Goal: Information Seeking & Learning: Learn about a topic

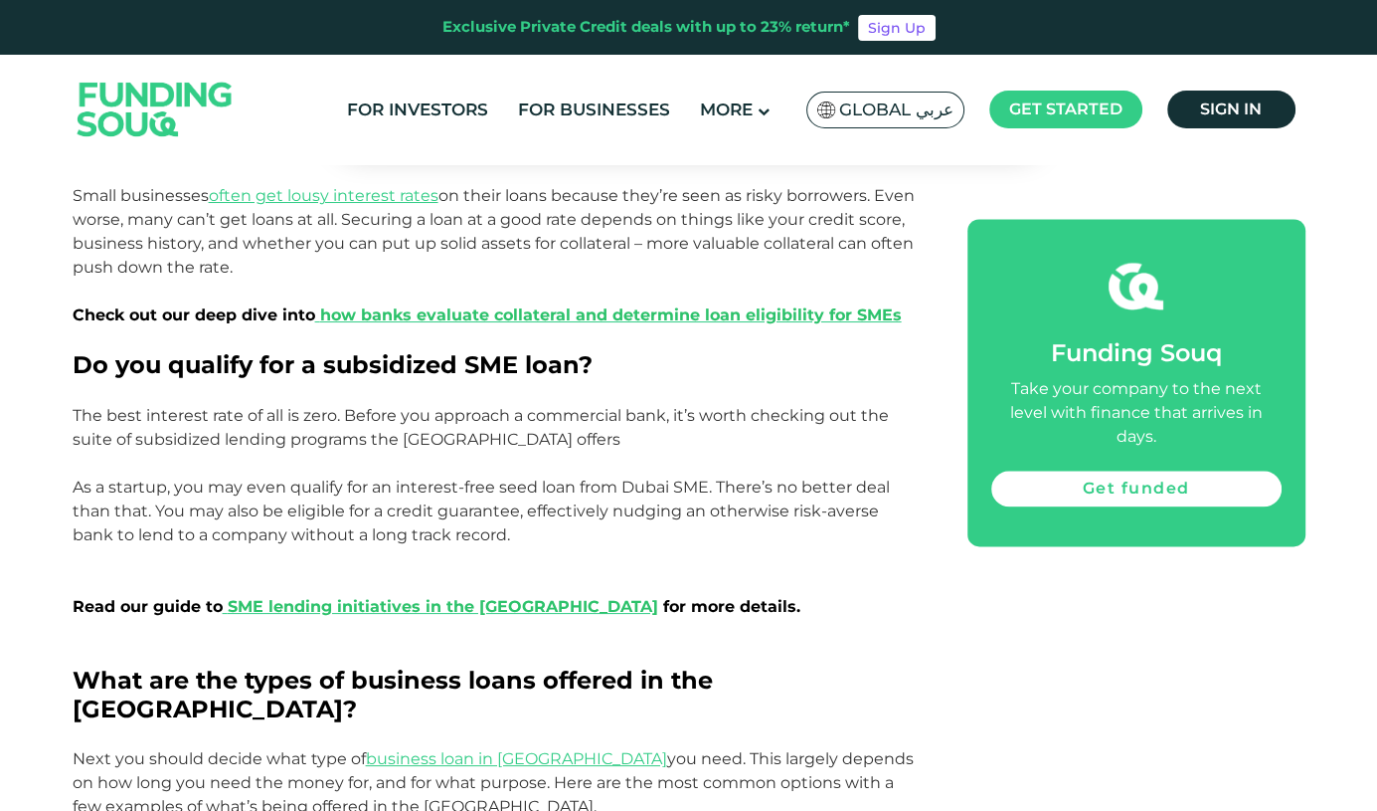
scroll to position [2189, 0]
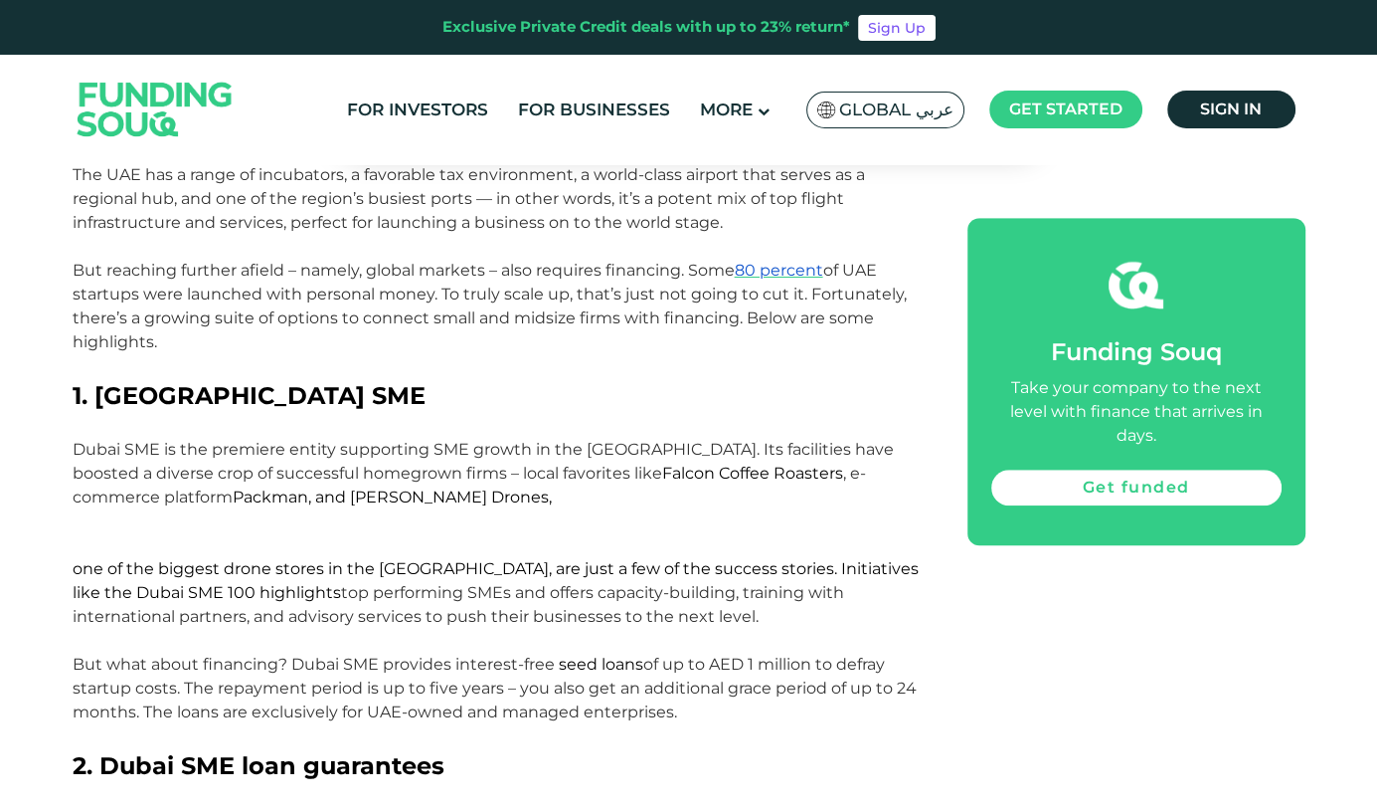
scroll to position [1293, 0]
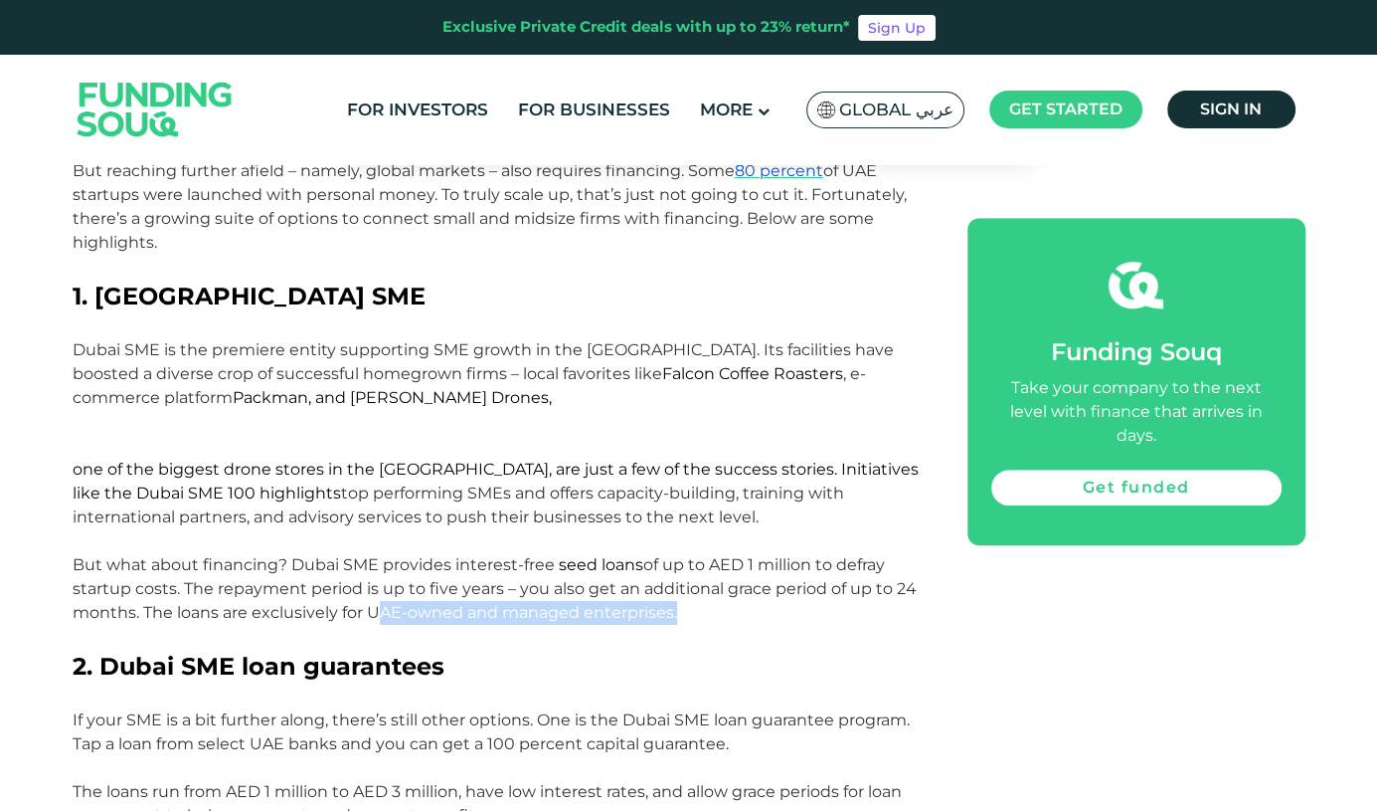
drag, startPoint x: 364, startPoint y: 588, endPoint x: 672, endPoint y: 584, distance: 308.3
click at [672, 584] on span "But what about financing? Dubai SME provides interest-free seed loans of up to …" at bounding box center [495, 588] width 844 height 67
click at [220, 583] on span "But what about financing? Dubai SME provides interest-free seed loans of up to …" at bounding box center [495, 588] width 844 height 67
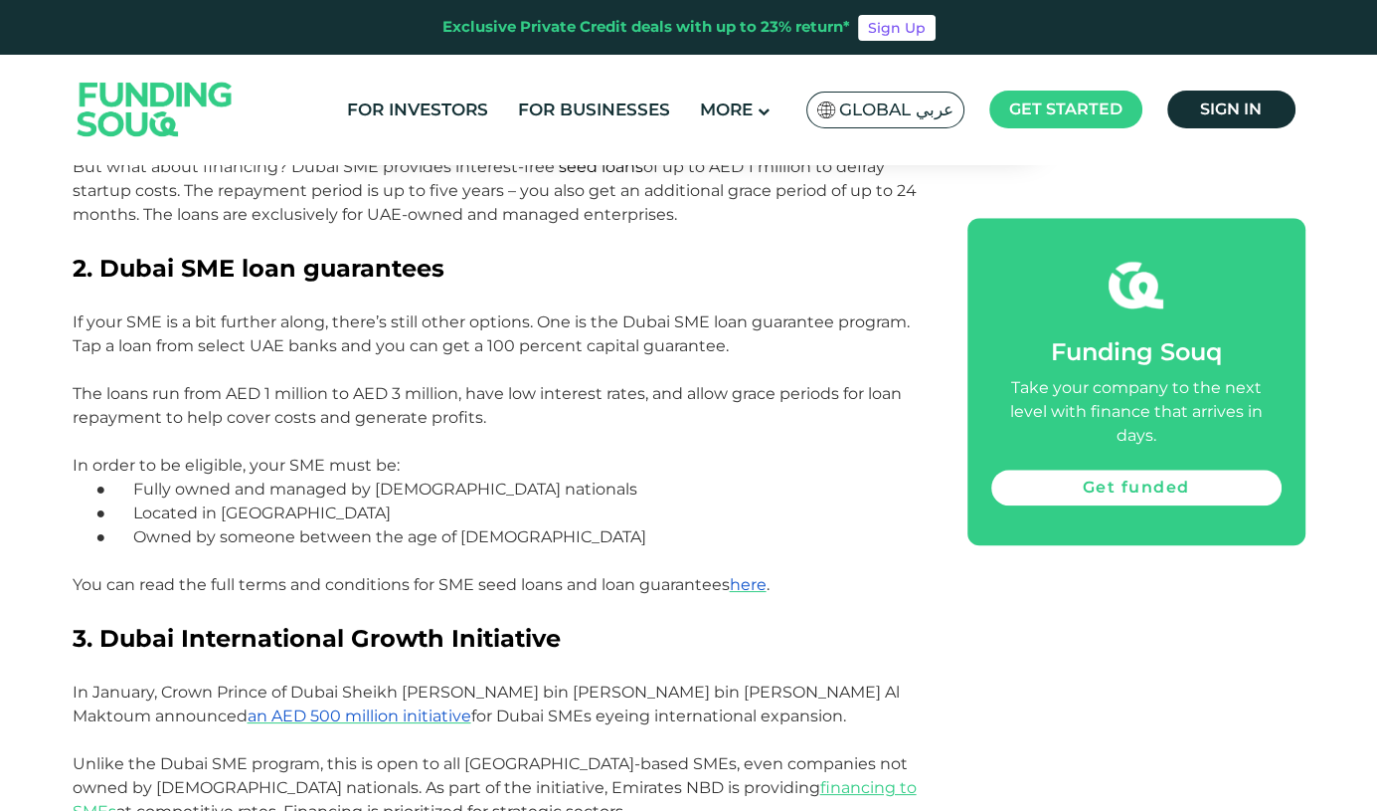
scroll to position [1492, 0]
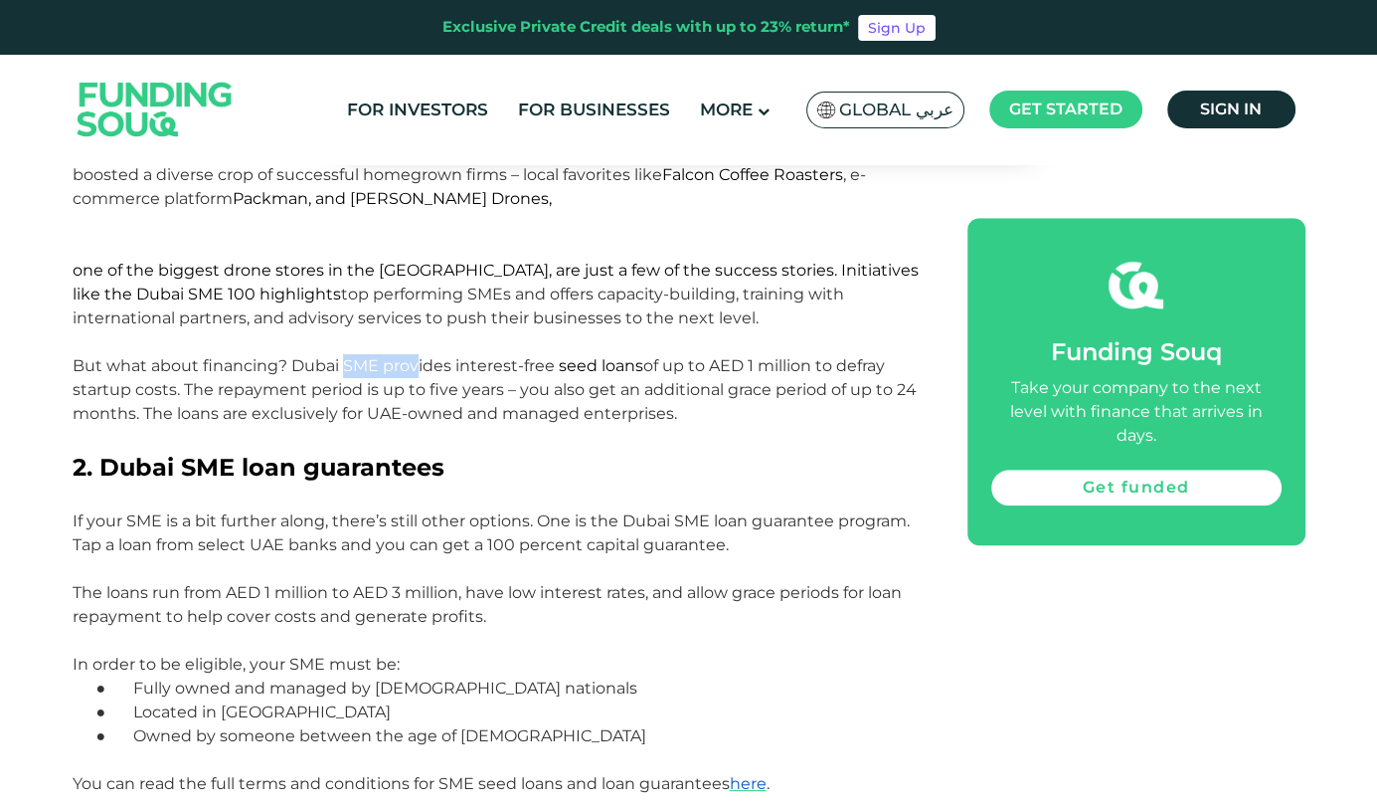
drag, startPoint x: 342, startPoint y: 343, endPoint x: 414, endPoint y: 350, distance: 71.9
click at [414, 356] on span "But what about financing? Dubai SME provides interest-free seed loans of up to …" at bounding box center [495, 389] width 844 height 67
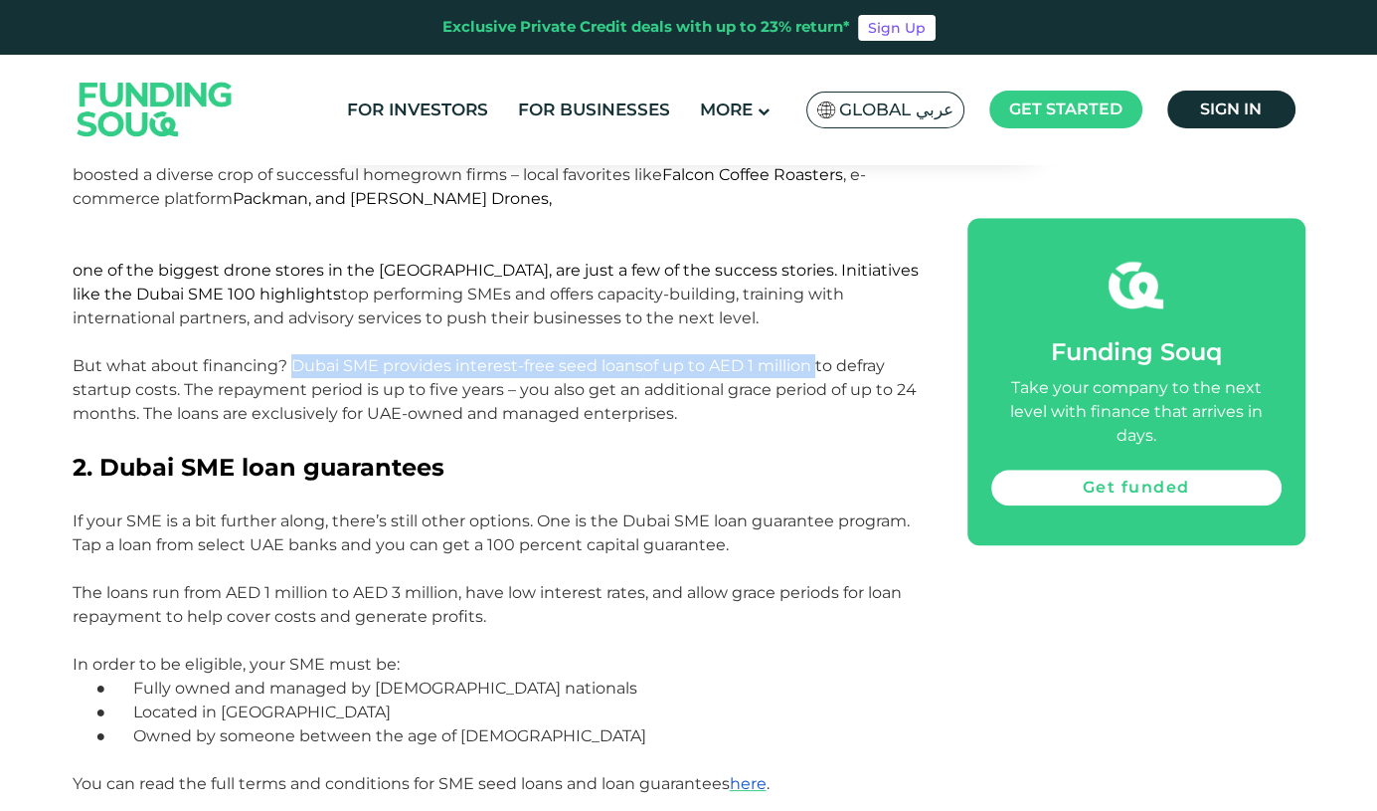
drag, startPoint x: 319, startPoint y: 338, endPoint x: 797, endPoint y: 350, distance: 477.5
click at [812, 356] on span "But what about financing? Dubai SME provides interest-free seed loans of up to …" at bounding box center [495, 389] width 844 height 67
